Goal: Entertainment & Leisure: Browse casually

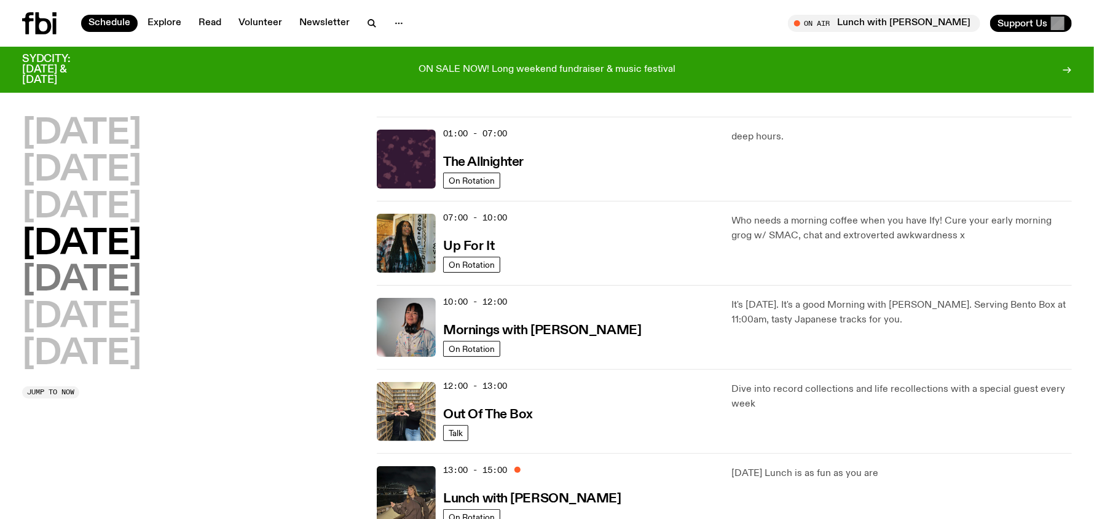
click at [84, 275] on h2 "[DATE]" at bounding box center [81, 281] width 119 height 34
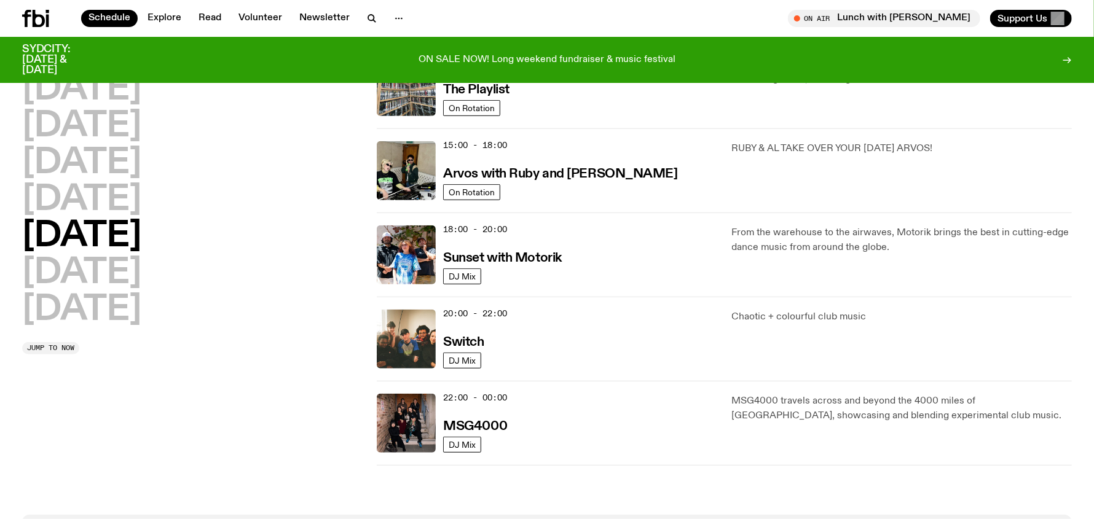
scroll to position [403, 0]
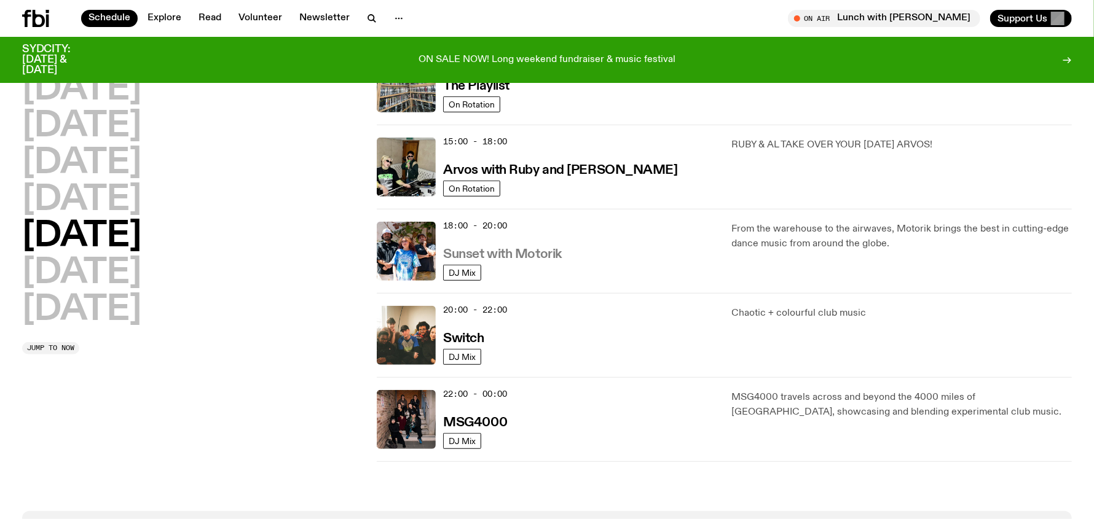
click at [502, 250] on h3 "Sunset with Motorik" at bounding box center [502, 254] width 119 height 13
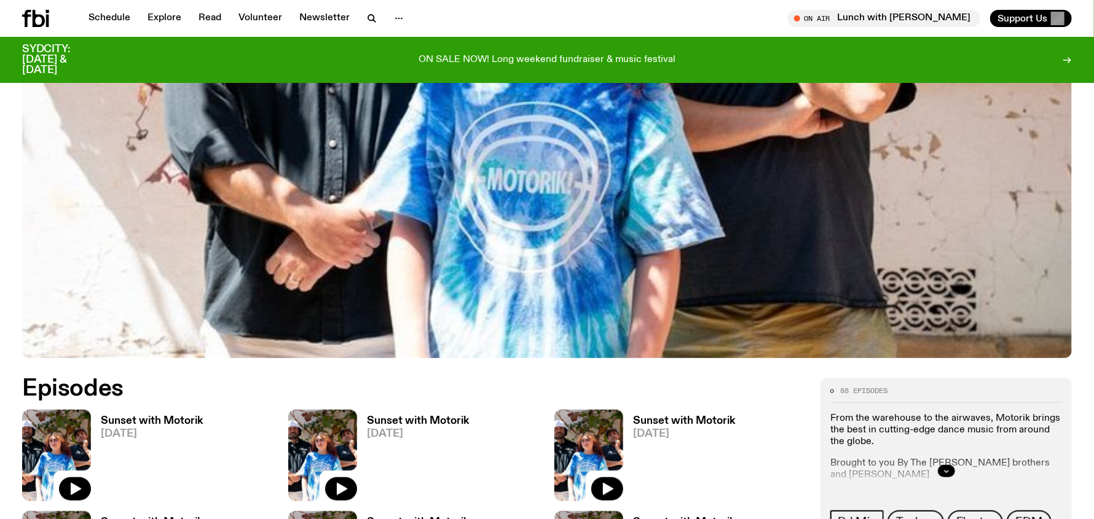
scroll to position [545, 0]
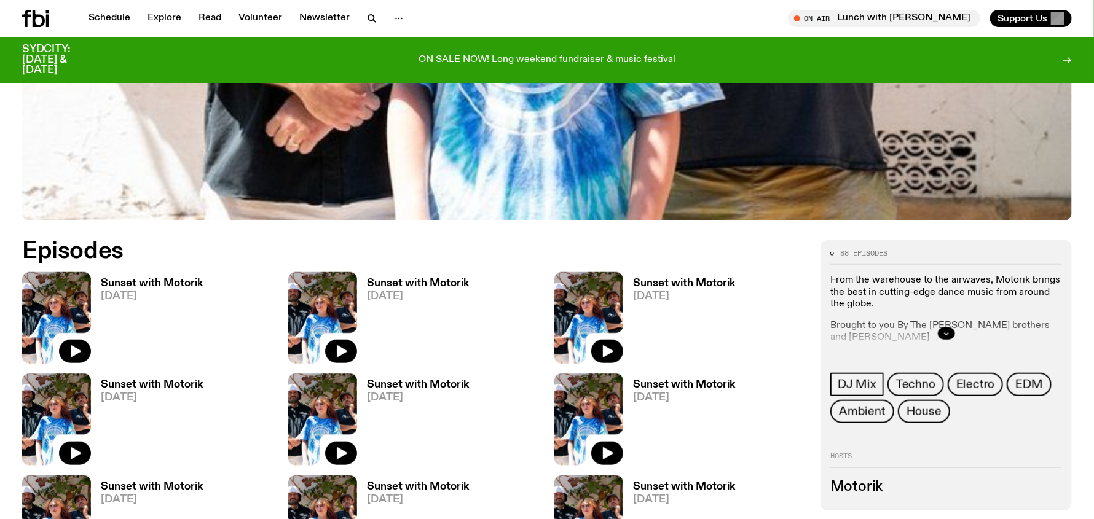
click at [151, 280] on h3 "Sunset with Motorik" at bounding box center [152, 283] width 102 height 10
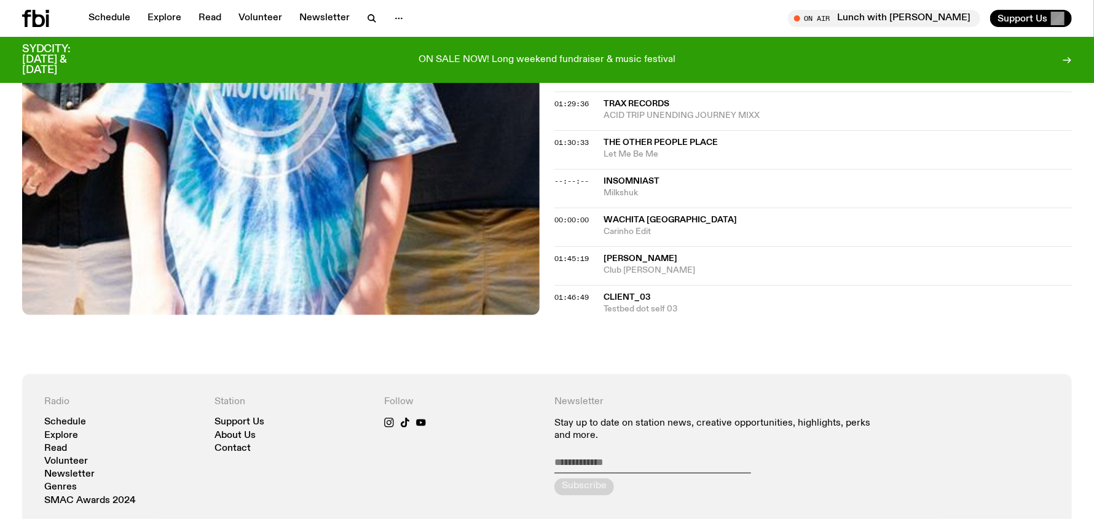
scroll to position [977, 0]
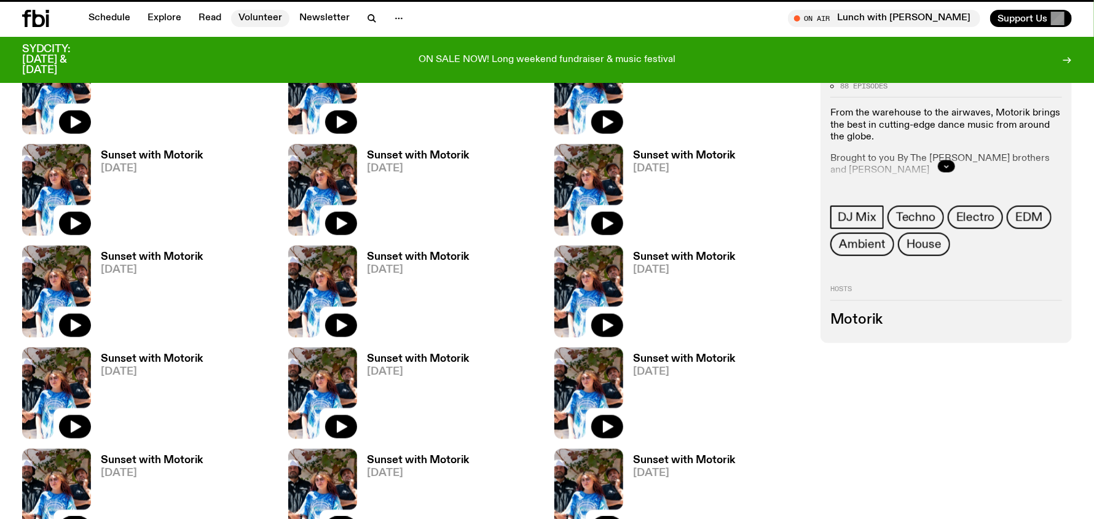
scroll to position [545, 0]
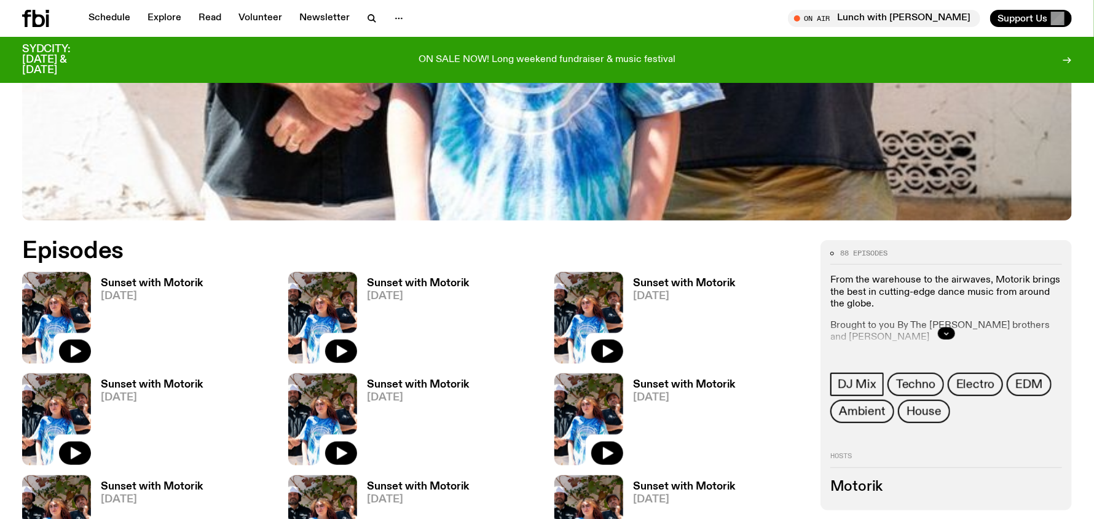
click at [408, 283] on h3 "Sunset with Motorik" at bounding box center [418, 283] width 102 height 10
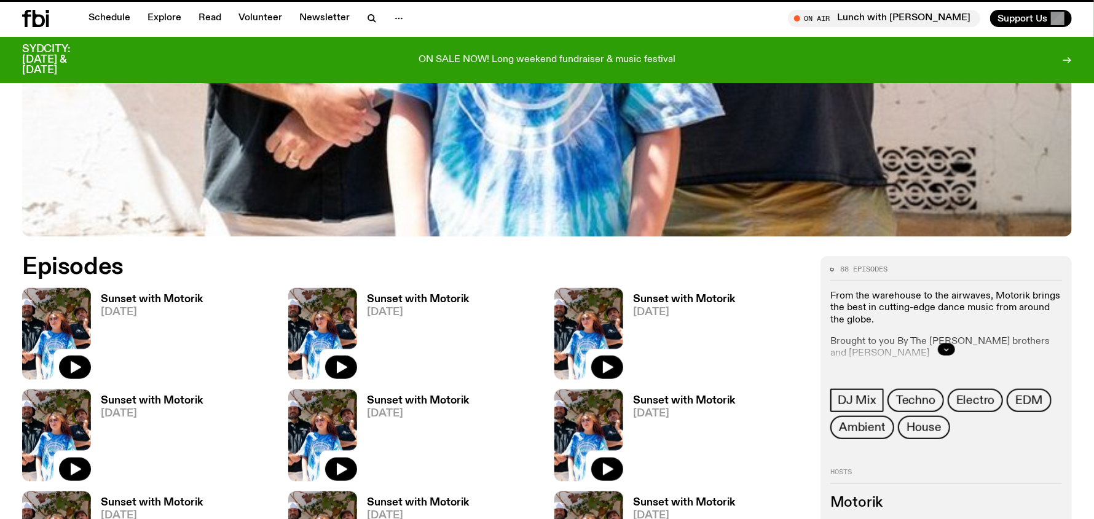
scroll to position [535, 0]
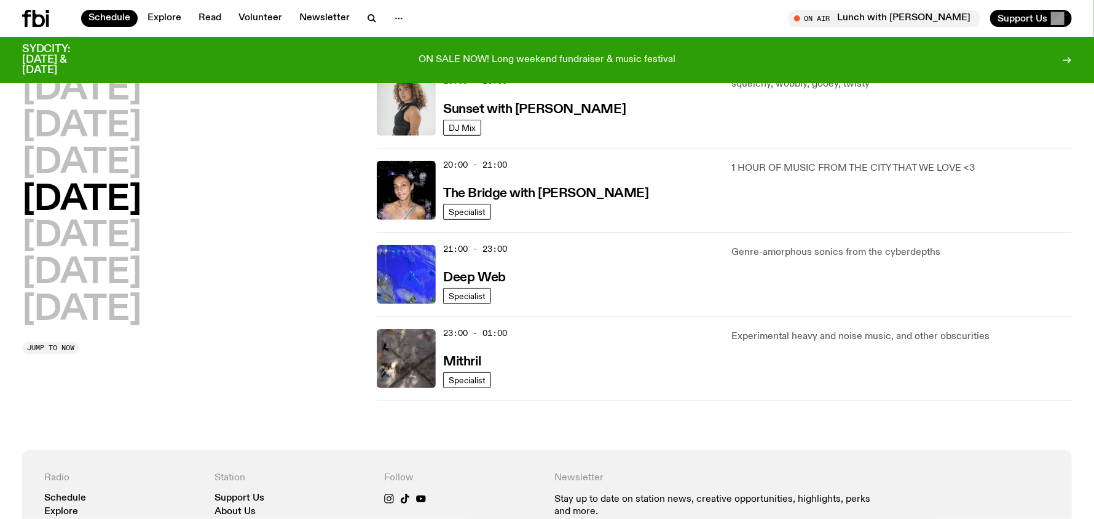
scroll to position [588, 0]
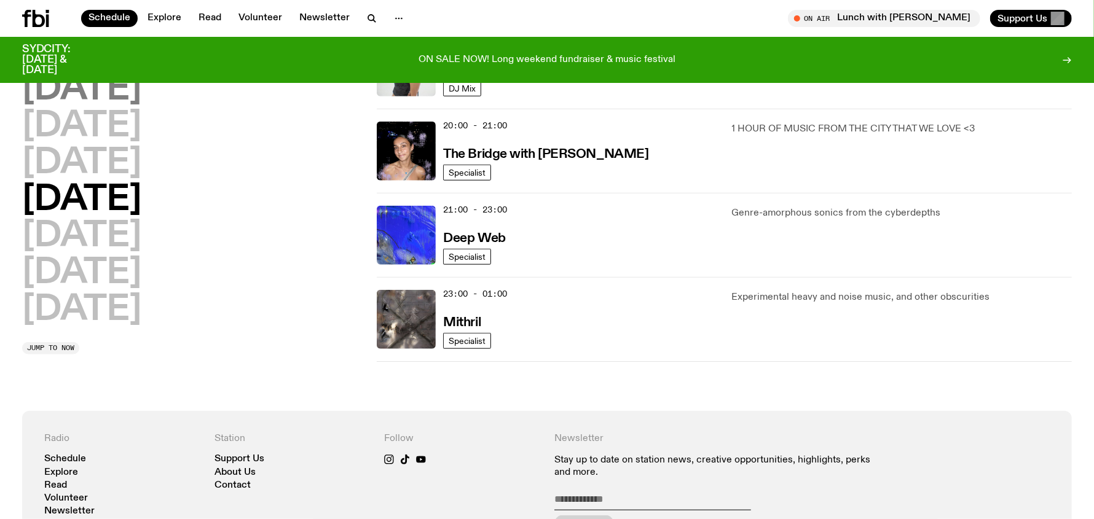
click at [77, 92] on h2 "[DATE]" at bounding box center [81, 90] width 119 height 34
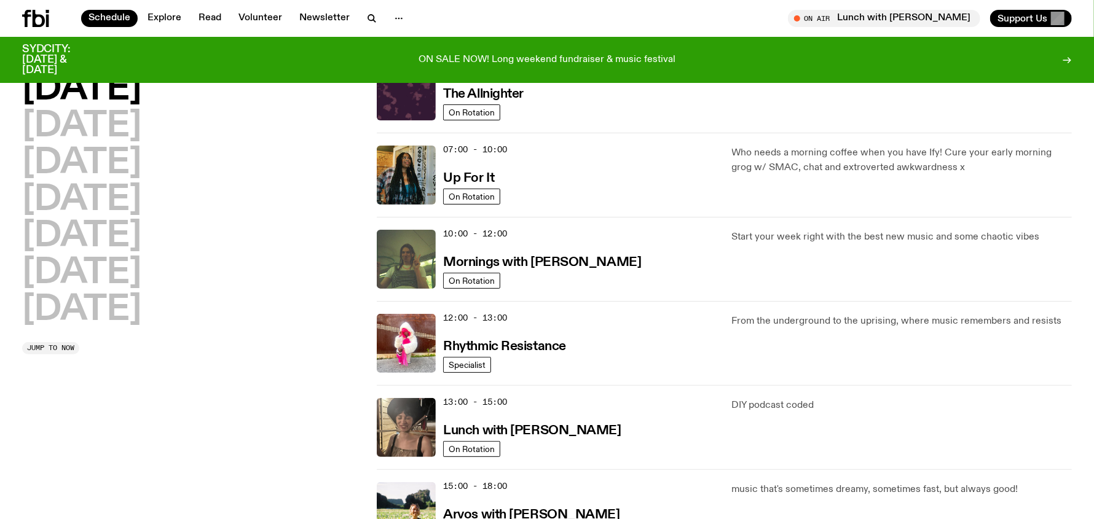
scroll to position [219, 0]
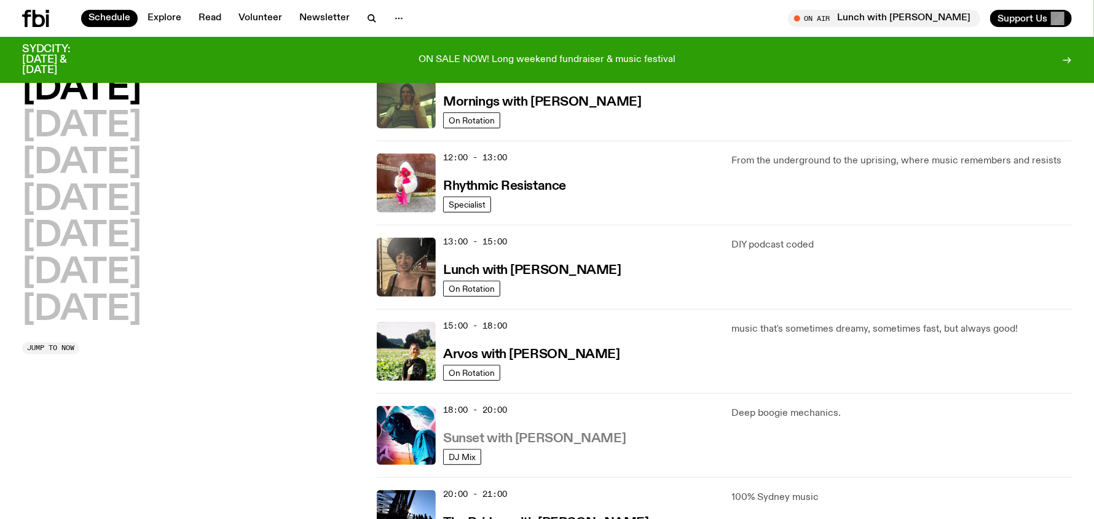
click at [507, 435] on h3 "Sunset with [PERSON_NAME]" at bounding box center [534, 439] width 183 height 13
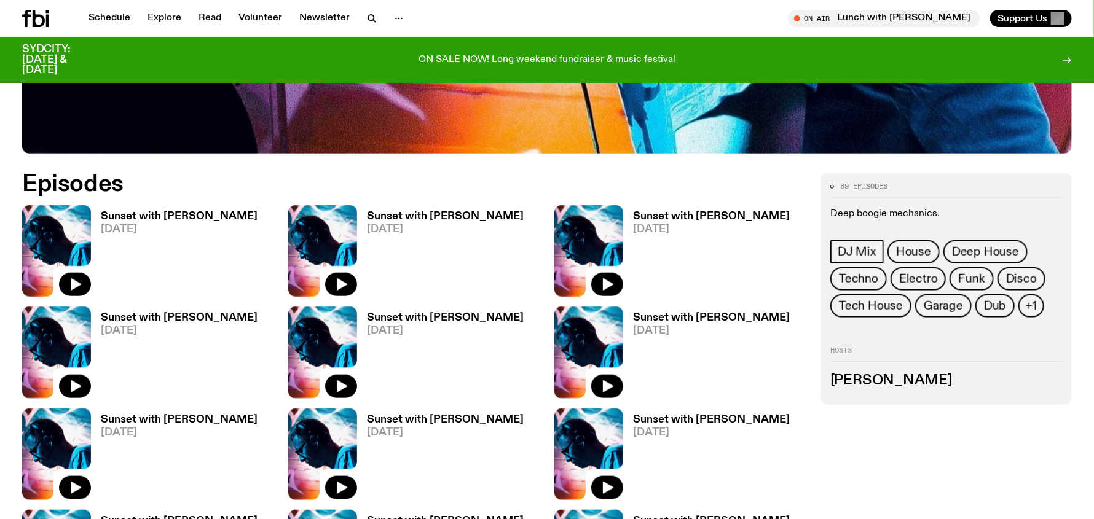
scroll to position [612, 0]
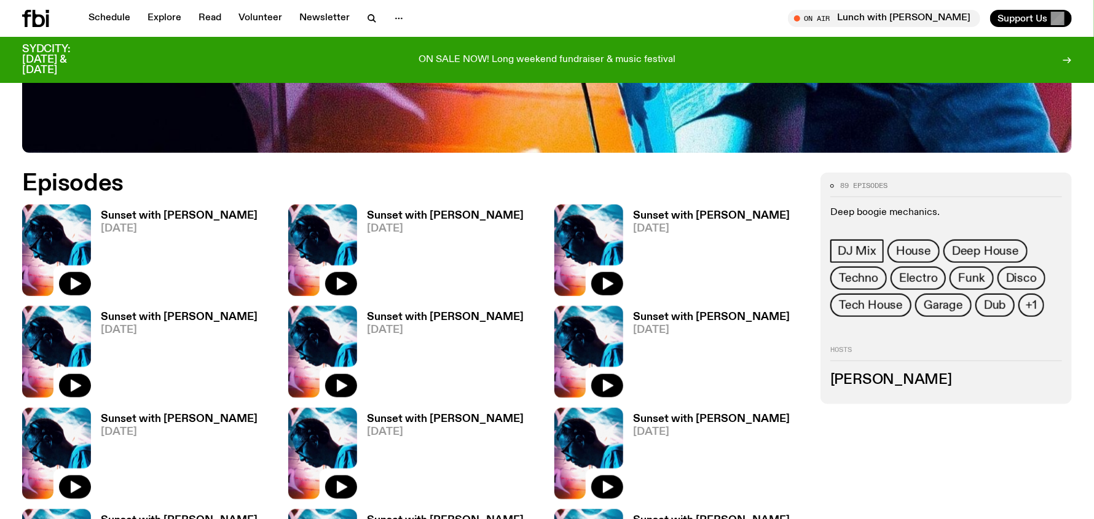
click at [419, 211] on h3 "Sunset with [PERSON_NAME]" at bounding box center [445, 216] width 157 height 10
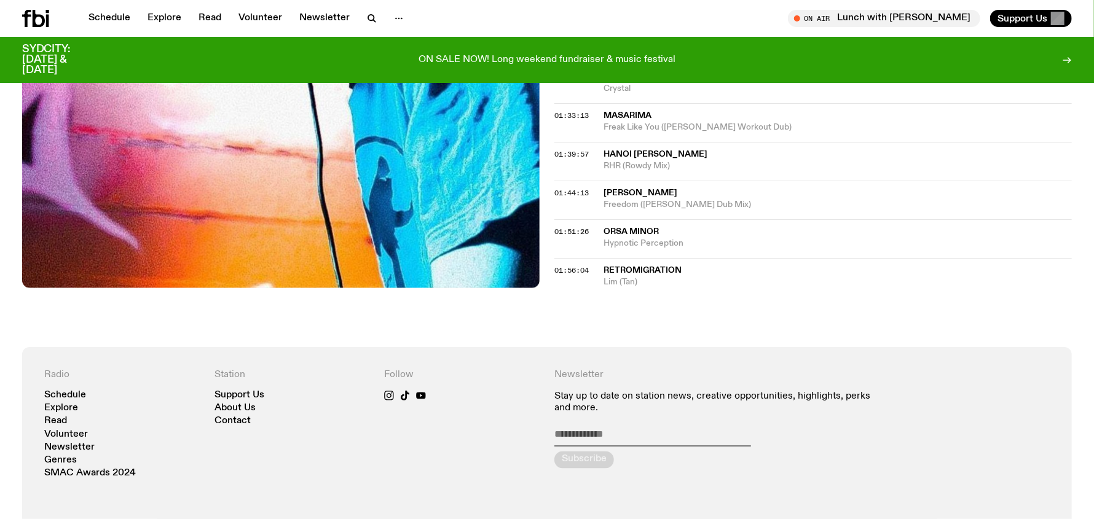
scroll to position [1038, 0]
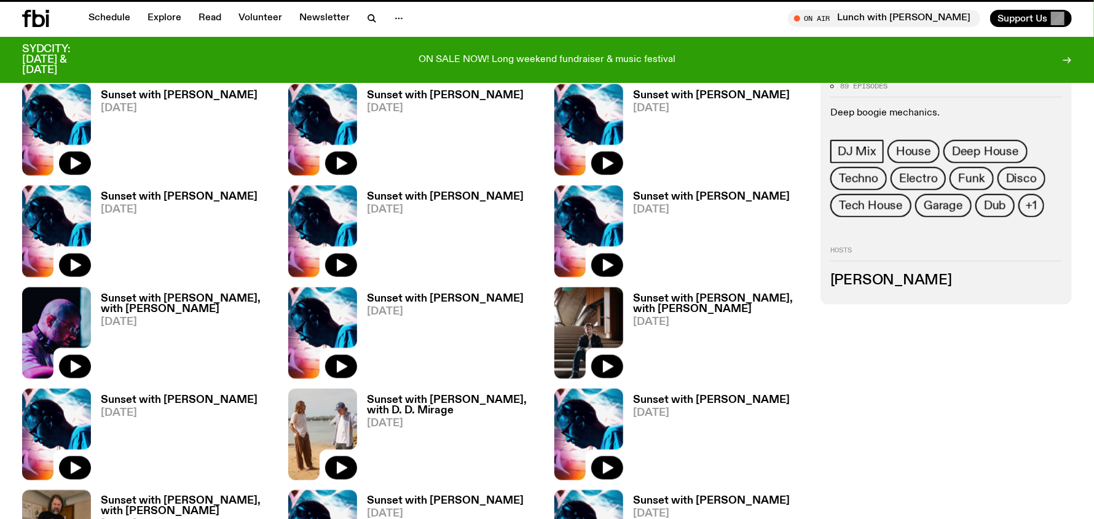
scroll to position [612, 0]
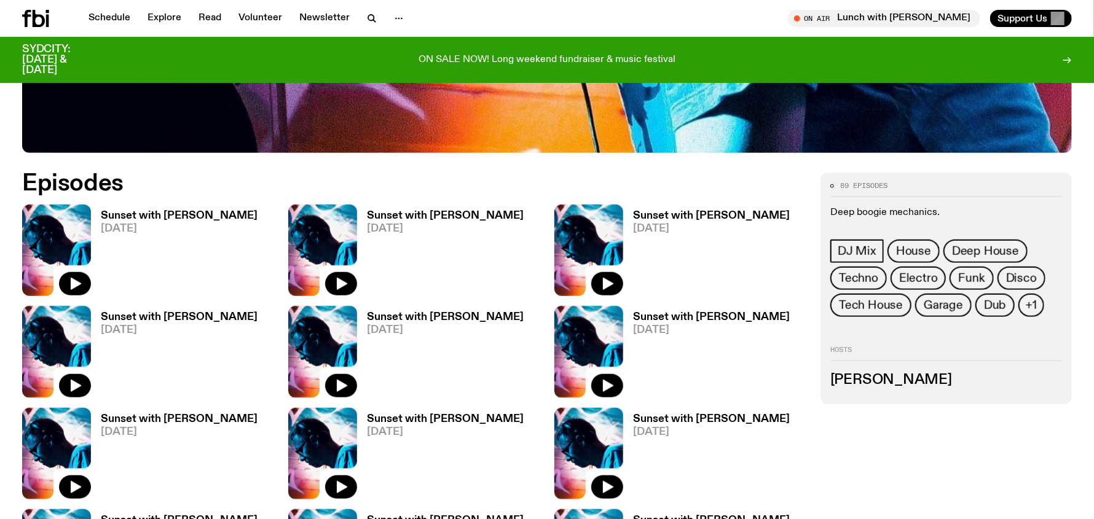
click at [669, 213] on h3 "Sunset with [PERSON_NAME]" at bounding box center [711, 216] width 157 height 10
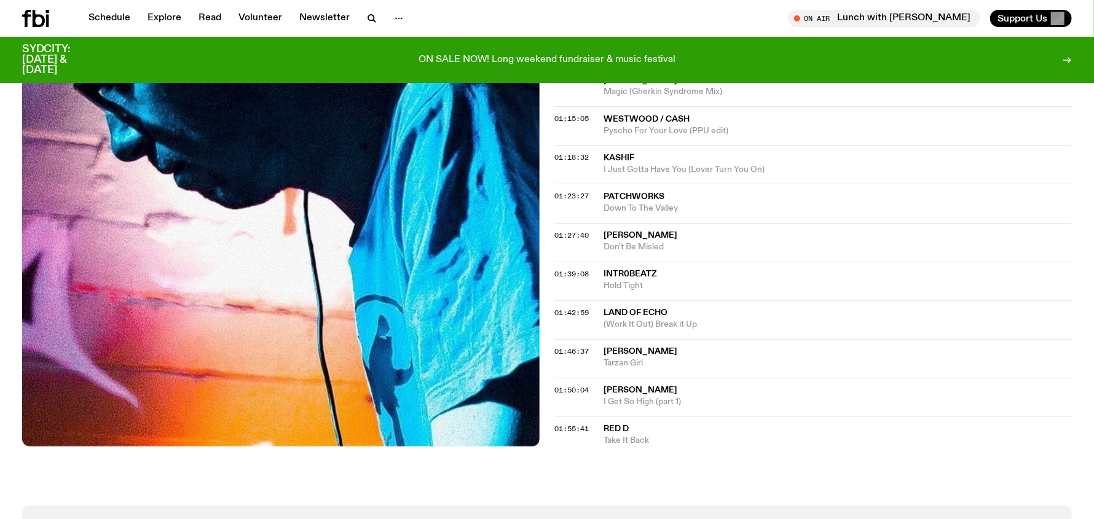
scroll to position [854, 0]
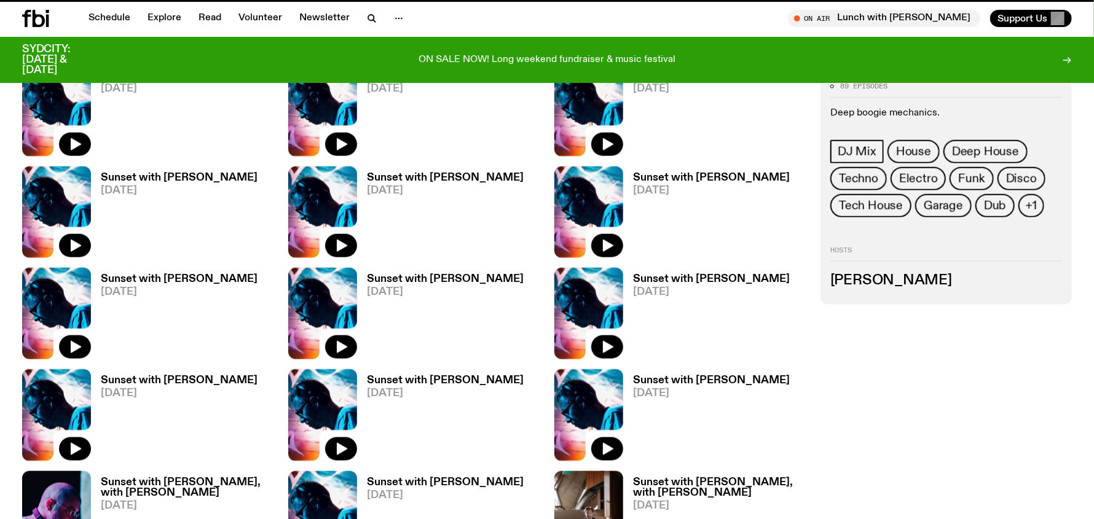
scroll to position [612, 0]
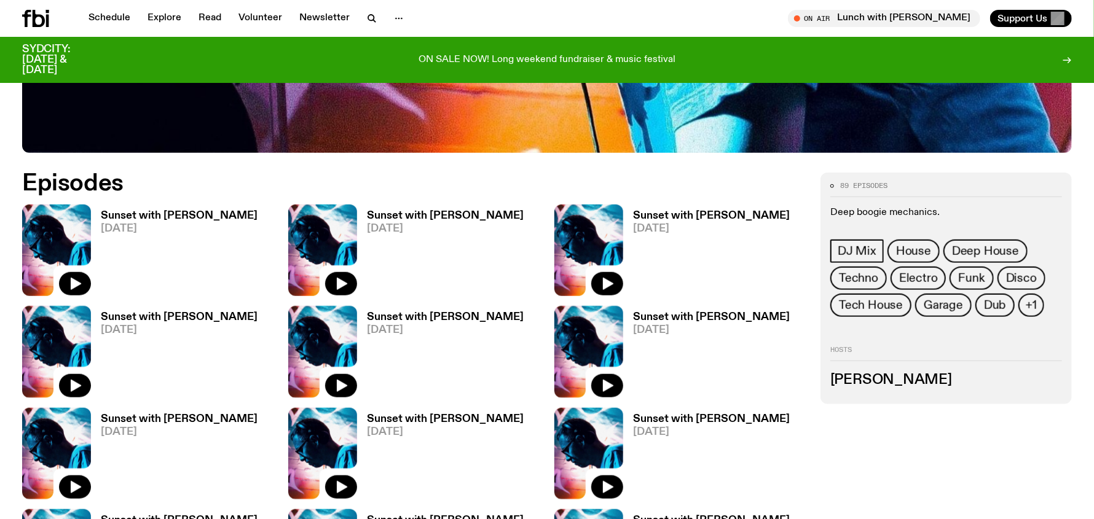
click at [140, 320] on h3 "Sunset with [PERSON_NAME]" at bounding box center [179, 317] width 157 height 10
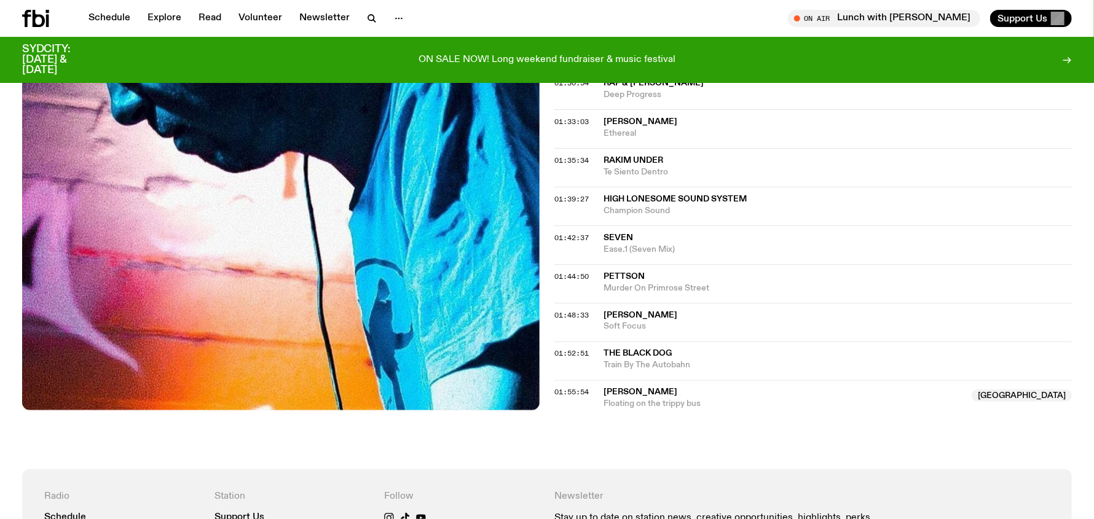
scroll to position [1224, 0]
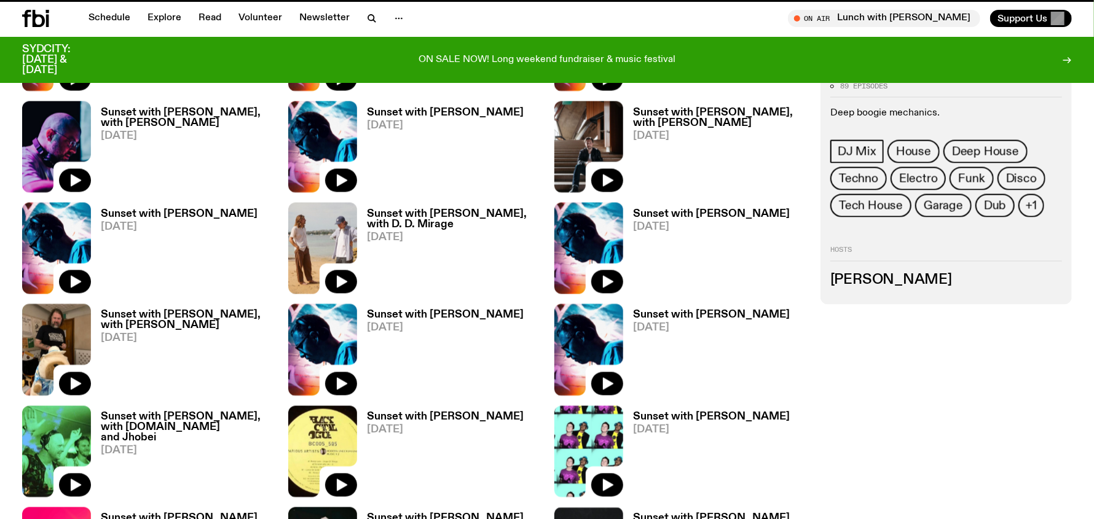
scroll to position [612, 0]
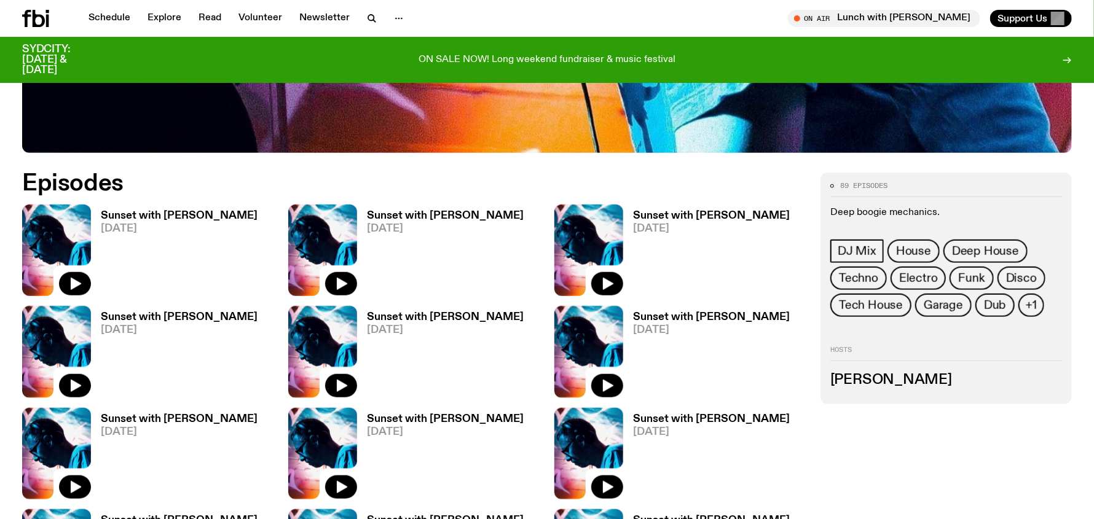
click at [464, 314] on h3 "Sunset with [PERSON_NAME]" at bounding box center [445, 317] width 157 height 10
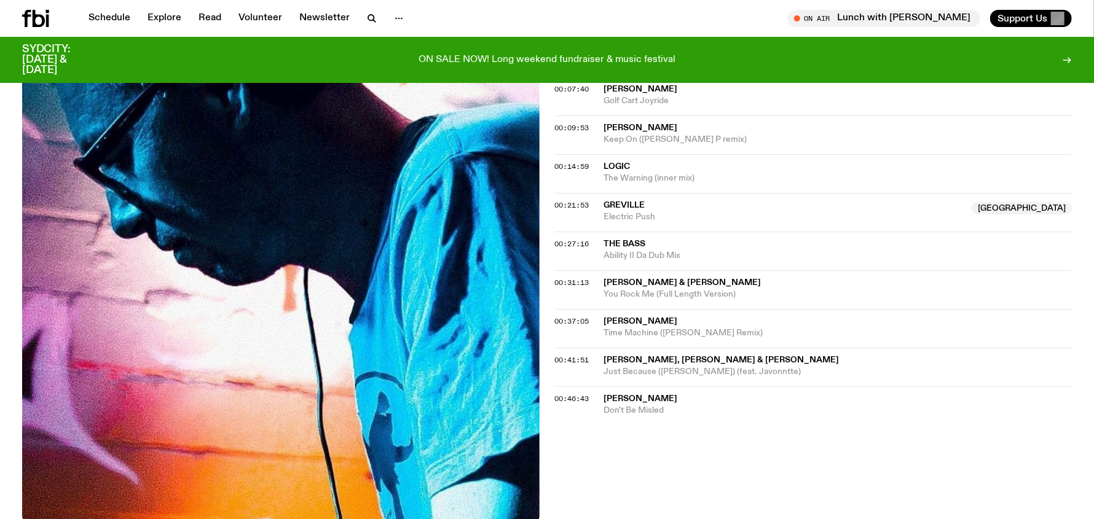
scroll to position [425, 0]
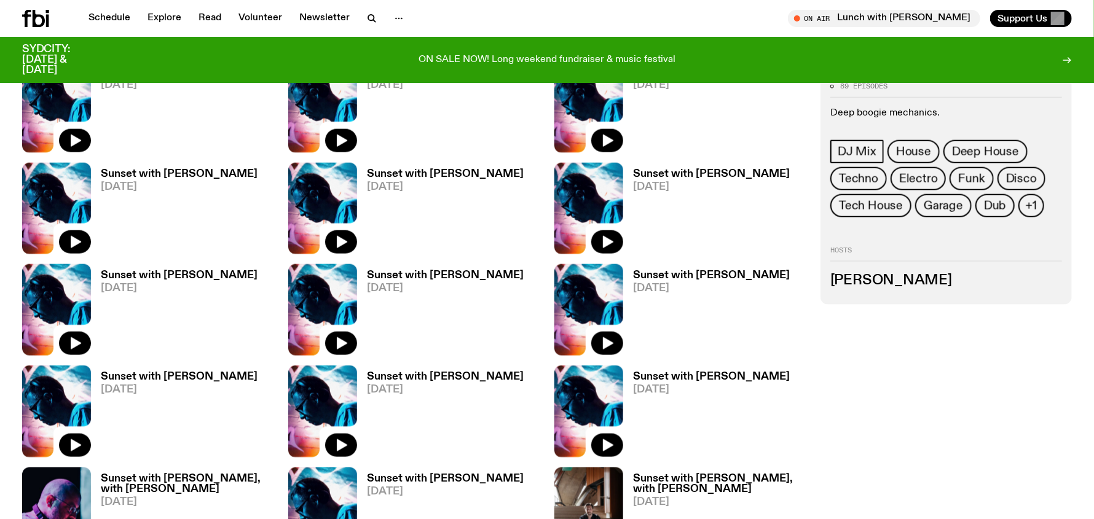
scroll to position [858, 0]
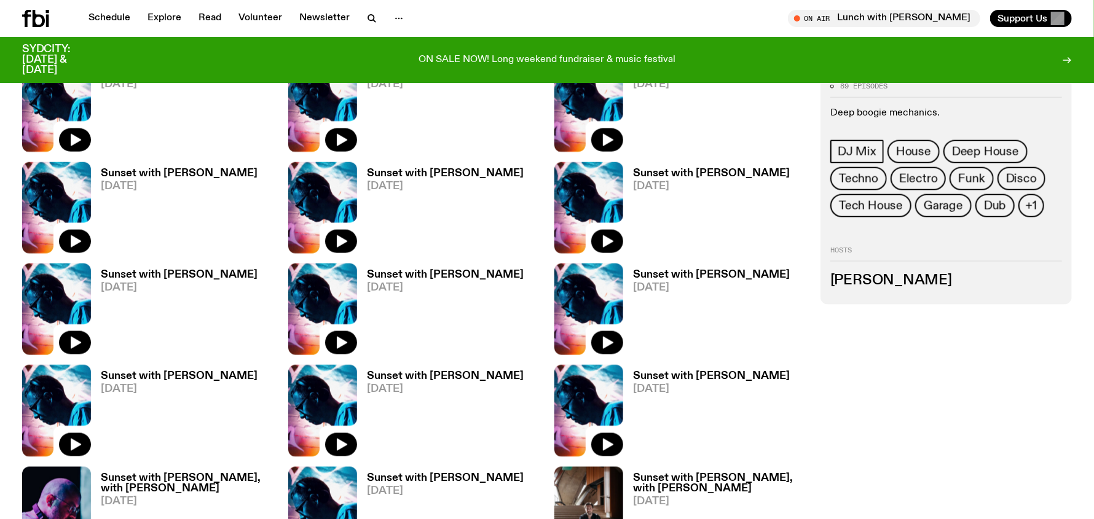
click at [159, 274] on h3 "Sunset with [PERSON_NAME]" at bounding box center [179, 275] width 157 height 10
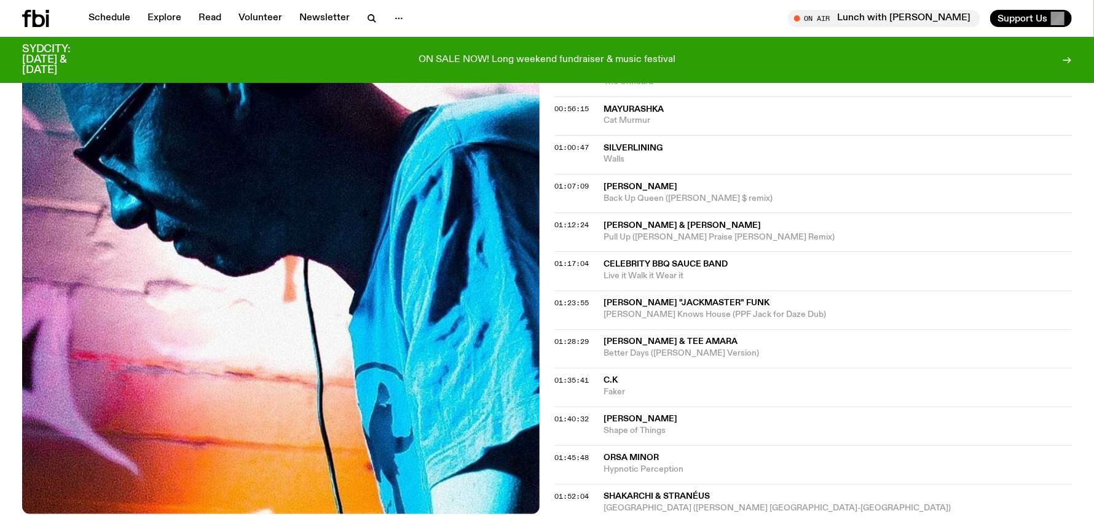
scroll to position [671, 0]
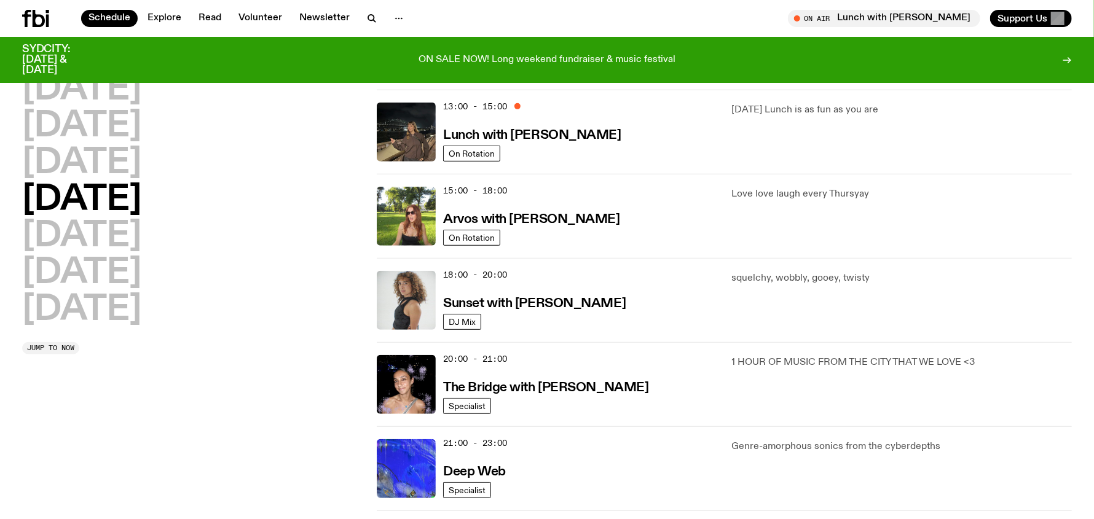
scroll to position [465, 0]
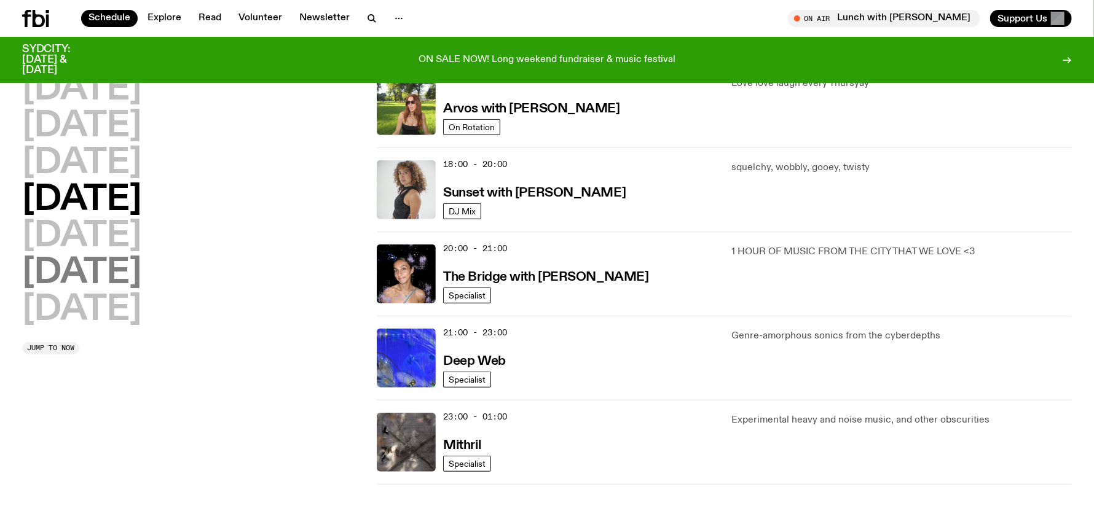
click at [78, 270] on h2 "[DATE]" at bounding box center [81, 273] width 119 height 34
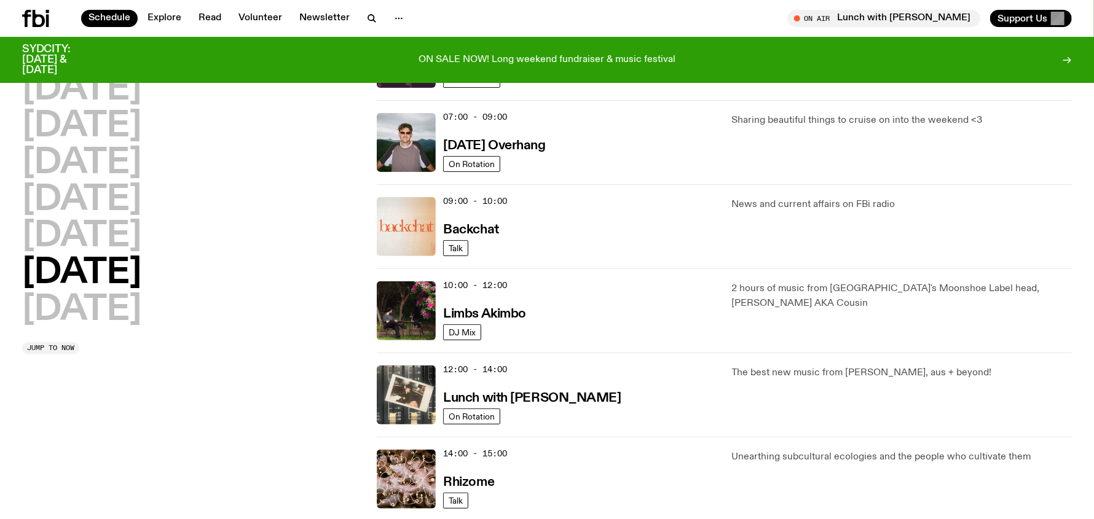
scroll to position [219, 0]
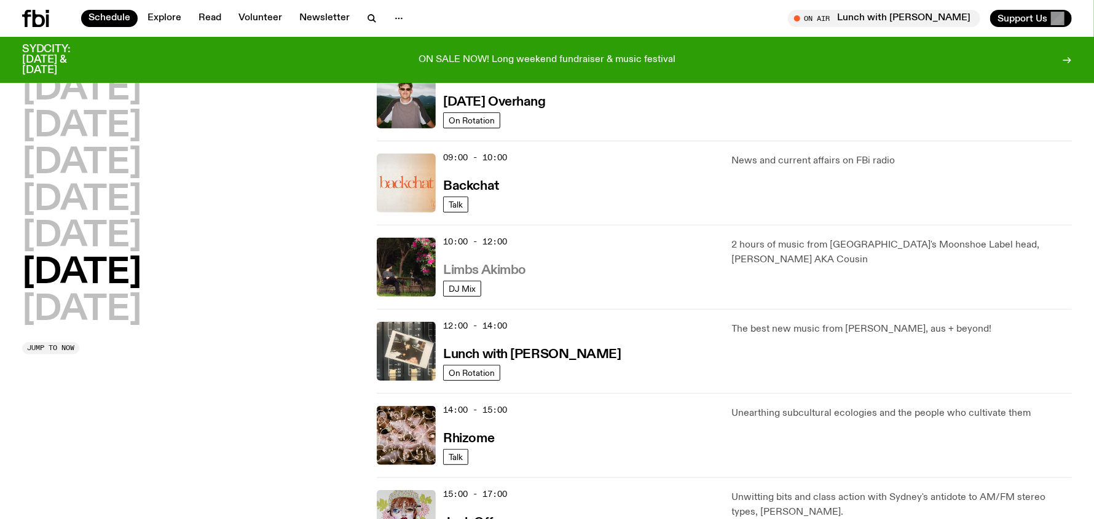
click at [491, 270] on h3 "Limbs Akimbo" at bounding box center [484, 270] width 83 height 13
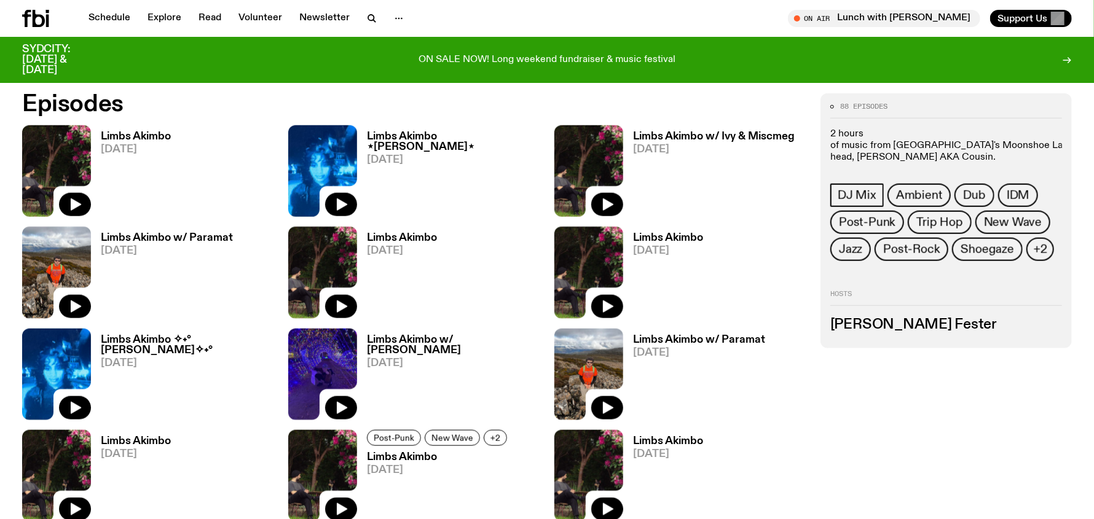
scroll to position [728, 0]
